Goal: Find specific page/section: Find specific page/section

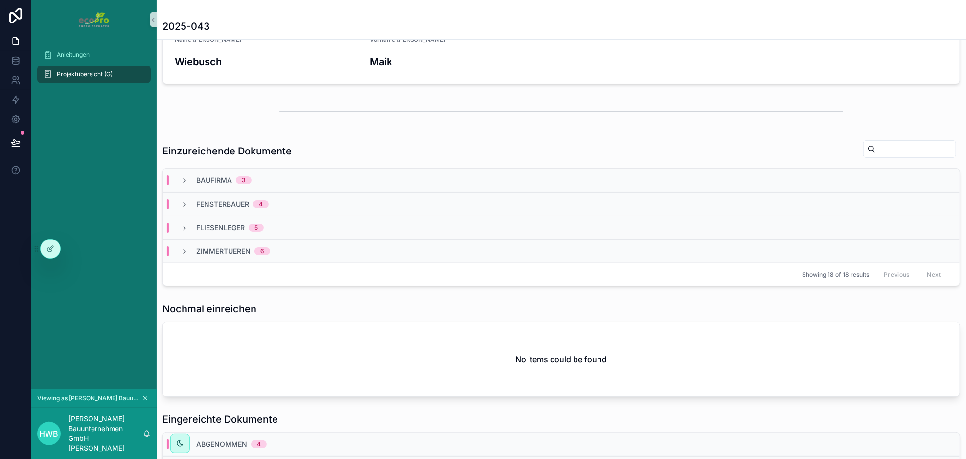
scroll to position [294, 0]
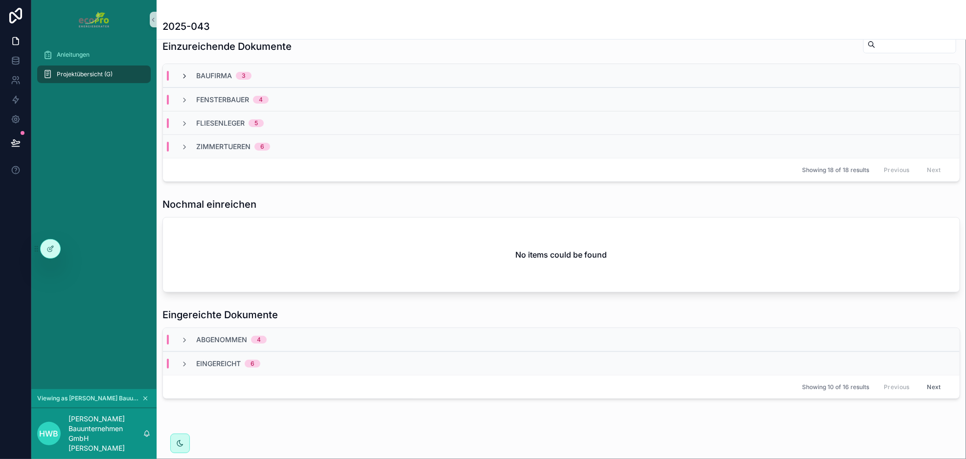
click at [182, 74] on icon "scrollable content" at bounding box center [185, 76] width 8 height 8
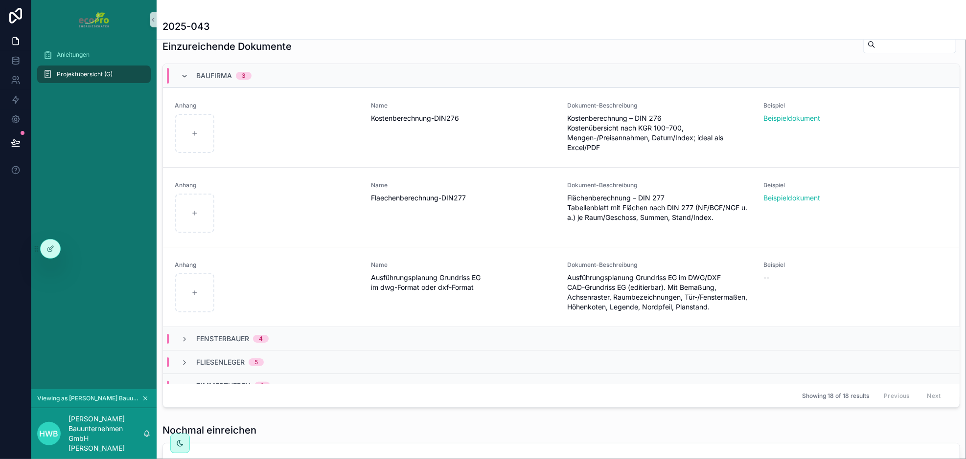
click at [182, 72] on icon "scrollable content" at bounding box center [185, 76] width 8 height 8
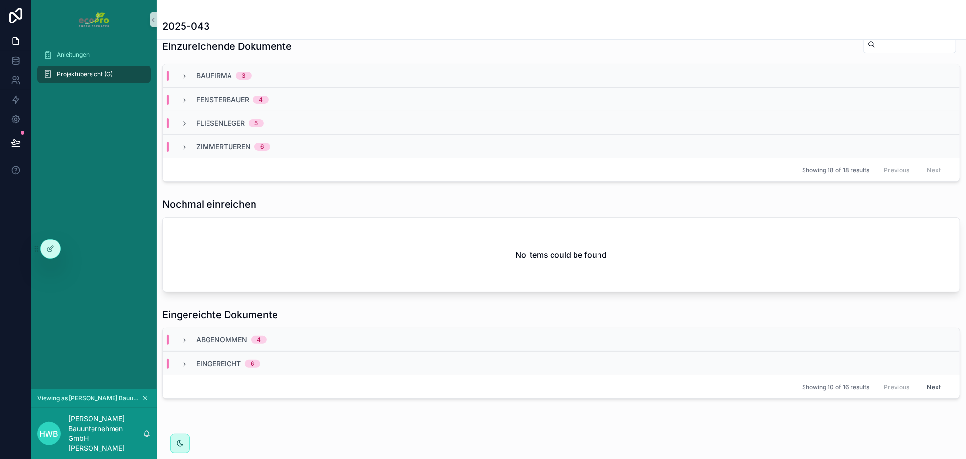
click at [182, 72] on icon "scrollable content" at bounding box center [185, 76] width 8 height 8
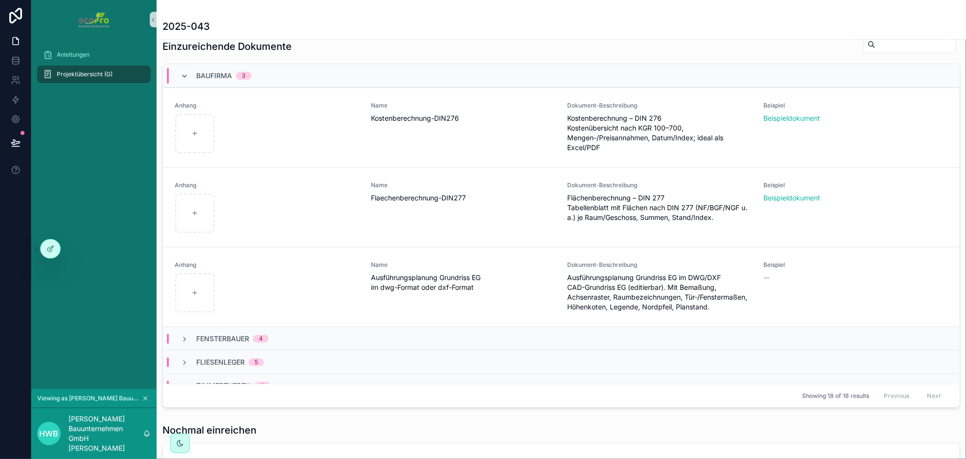
click at [182, 72] on icon "scrollable content" at bounding box center [185, 76] width 8 height 8
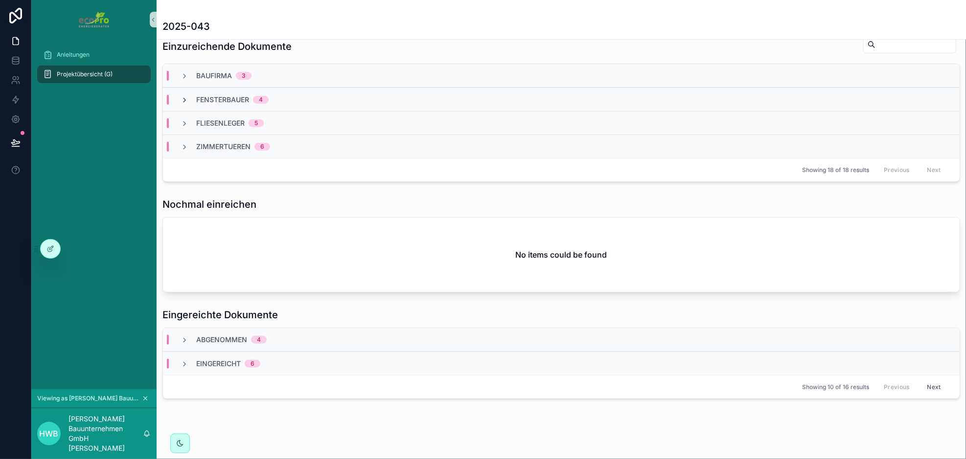
click at [185, 99] on icon "scrollable content" at bounding box center [185, 100] width 8 height 8
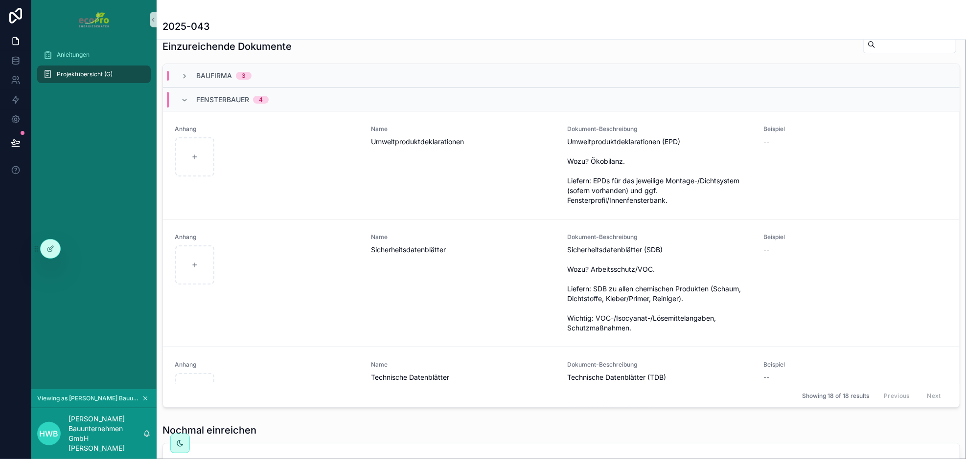
click at [185, 99] on icon "scrollable content" at bounding box center [185, 100] width 8 height 8
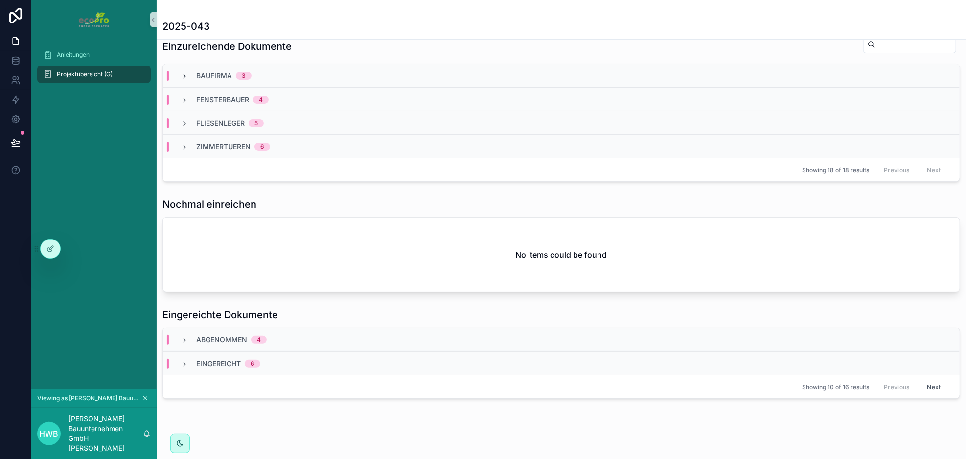
click at [184, 75] on icon "scrollable content" at bounding box center [185, 76] width 8 height 8
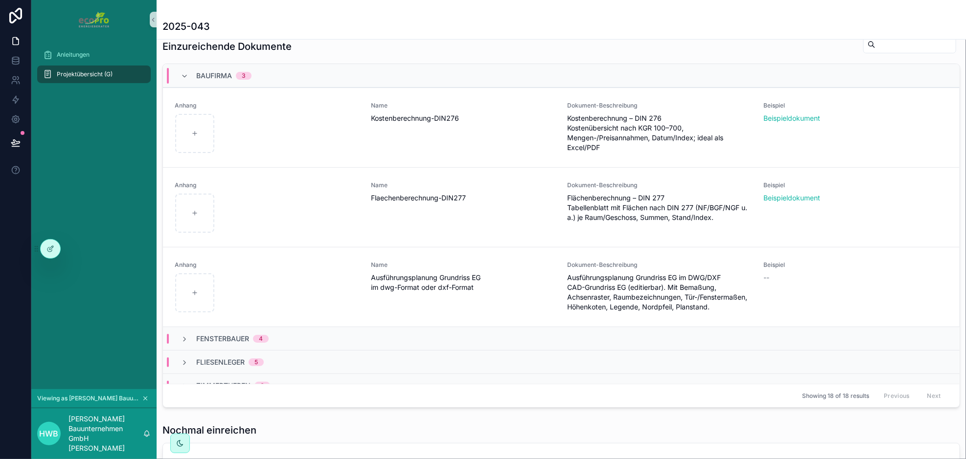
click at [184, 75] on icon "scrollable content" at bounding box center [185, 76] width 8 height 8
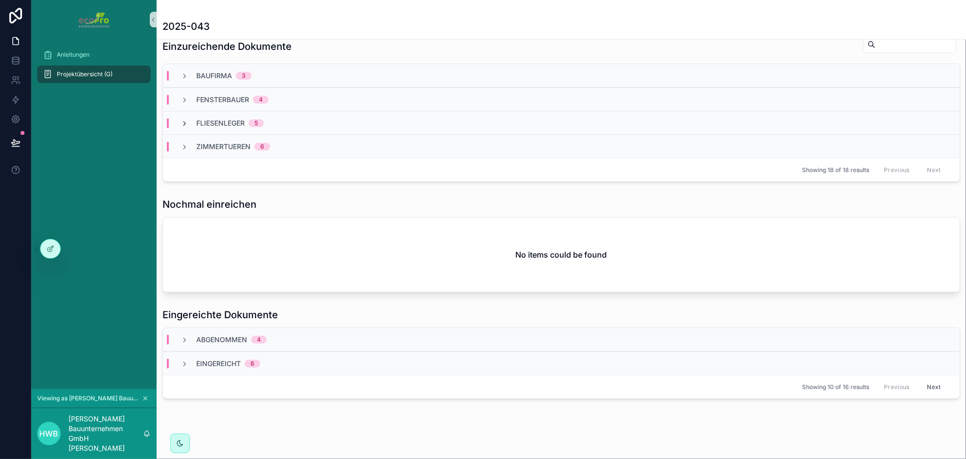
click at [186, 122] on icon "scrollable content" at bounding box center [185, 124] width 8 height 8
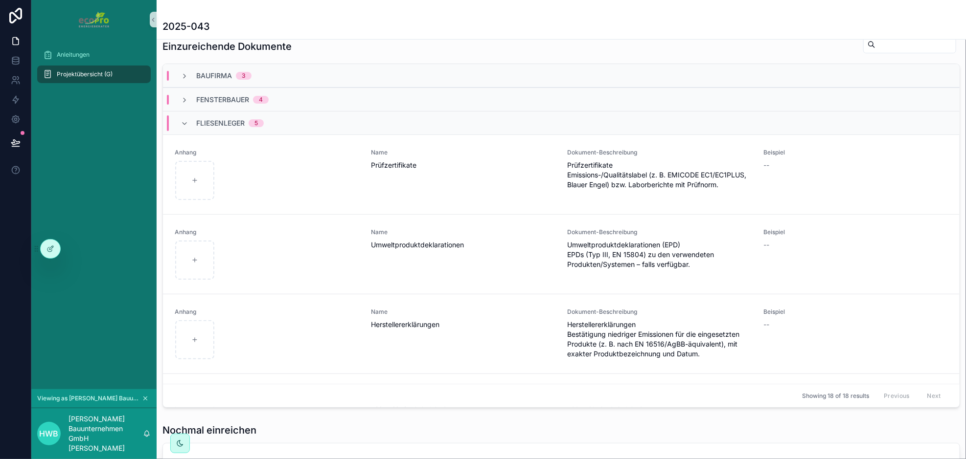
click at [186, 122] on icon "scrollable content" at bounding box center [185, 124] width 8 height 8
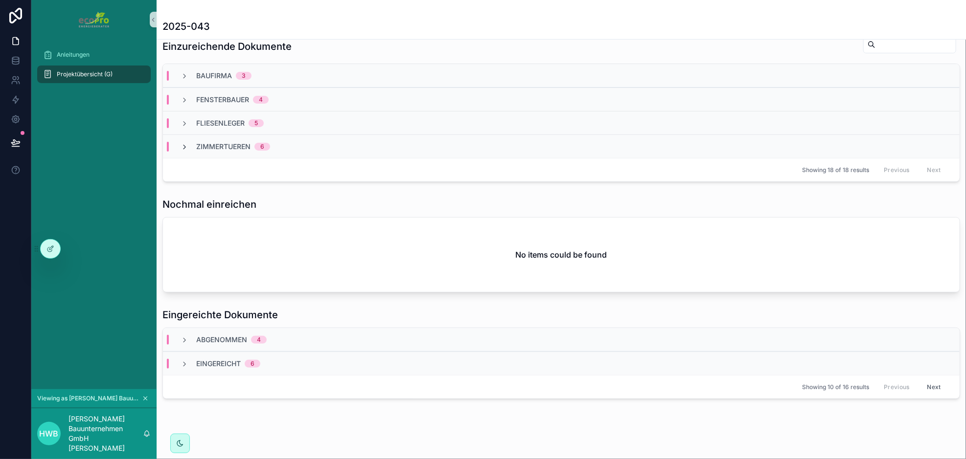
click at [182, 146] on icon "scrollable content" at bounding box center [185, 147] width 8 height 8
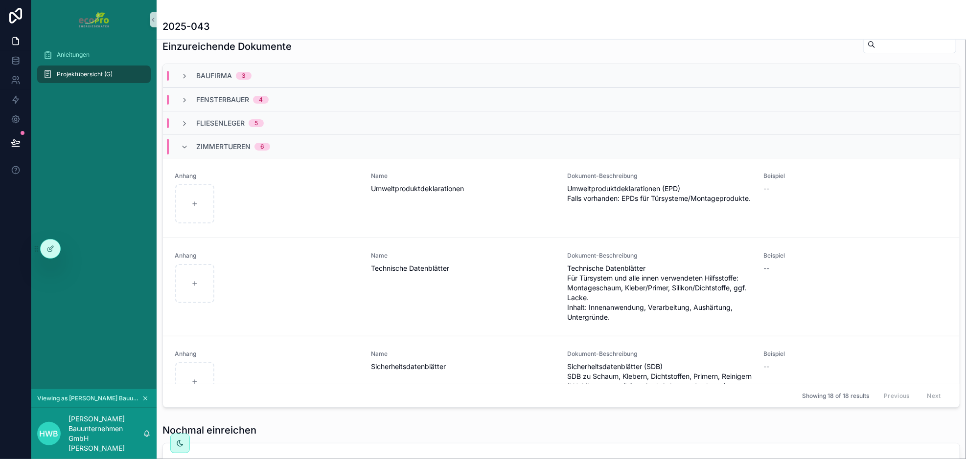
click at [182, 146] on icon "scrollable content" at bounding box center [185, 147] width 8 height 8
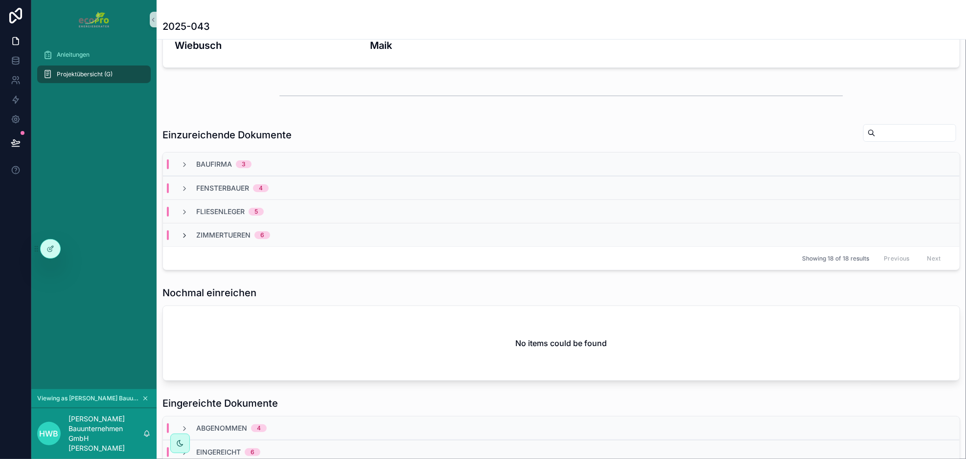
scroll to position [0, 0]
